Goal: Information Seeking & Learning: Understand process/instructions

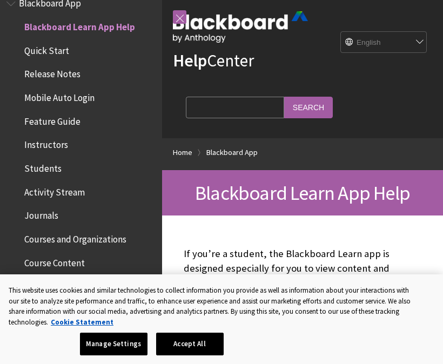
scroll to position [23, 0]
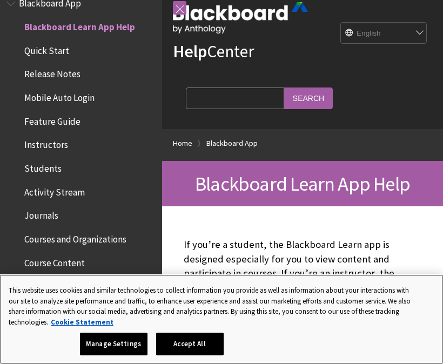
click at [183, 340] on button "Accept All" at bounding box center [190, 344] width 68 height 23
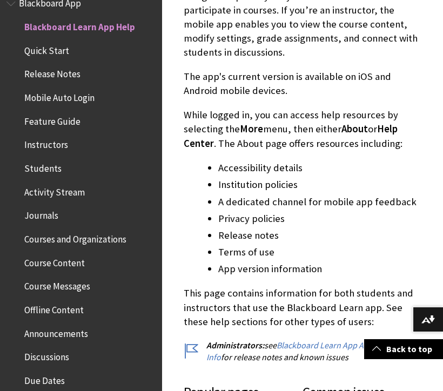
scroll to position [287, 0]
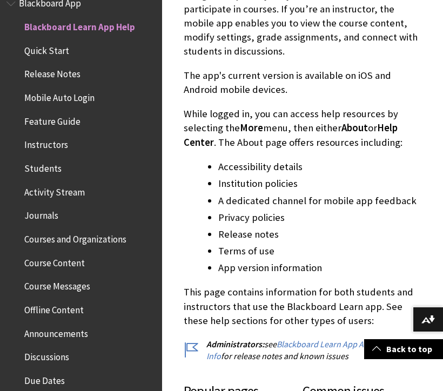
click at [69, 89] on span "Mobile Auto Login" at bounding box center [59, 96] width 70 height 15
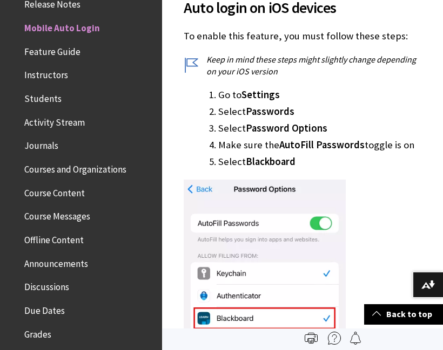
scroll to position [346, 0]
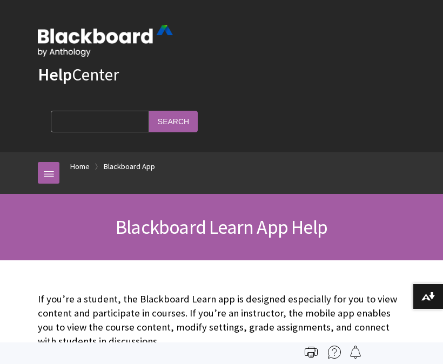
scroll to position [112, 0]
